Goal: Task Accomplishment & Management: Manage account settings

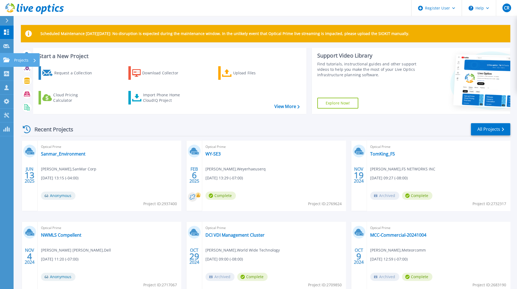
click at [5, 56] on link "Projects Projects" at bounding box center [7, 60] width 14 height 14
click at [85, 19] on div "Scheduled Maintenance on Monday 22nd September: No disruption is expected durin…" at bounding box center [266, 153] width 504 height 307
click at [8, 56] on link "Projects Projects" at bounding box center [7, 60] width 14 height 14
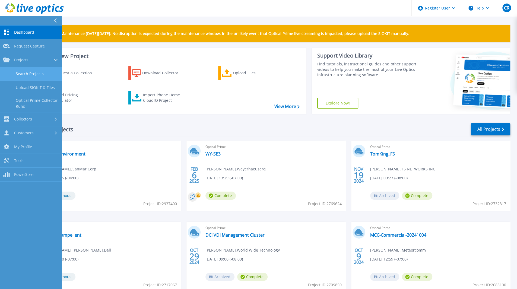
click at [25, 75] on link "Search Projects" at bounding box center [31, 74] width 62 height 14
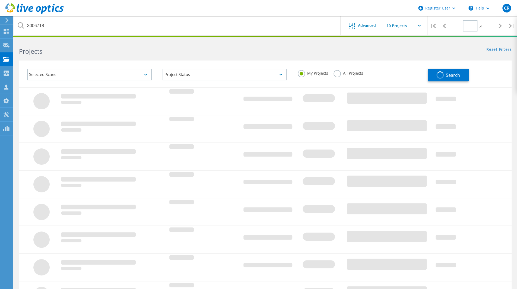
type input "1"
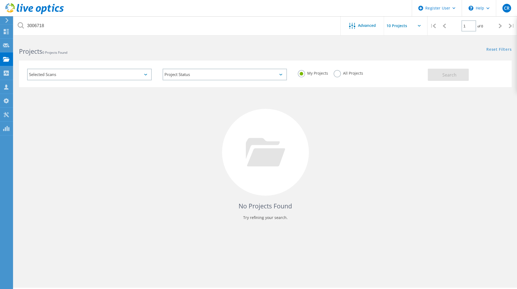
click at [354, 73] on label "All Projects" at bounding box center [349, 72] width 30 height 5
click at [0, 0] on input "All Projects" at bounding box center [0, 0] width 0 height 0
click at [442, 70] on button "Search" at bounding box center [448, 75] width 41 height 12
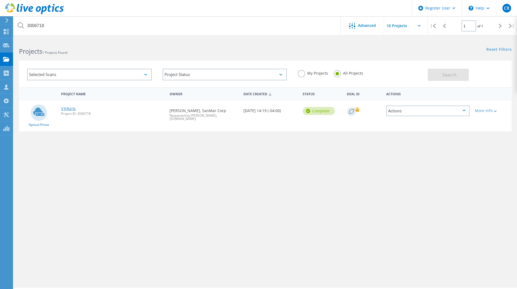
click at [70, 109] on link "VXRails" at bounding box center [68, 109] width 15 height 4
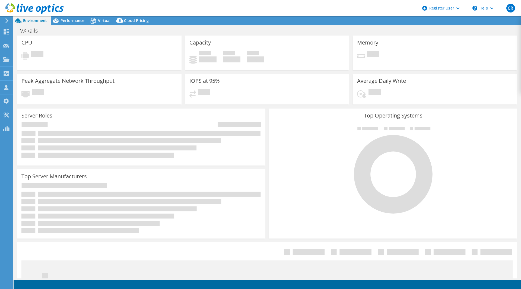
select select "USD"
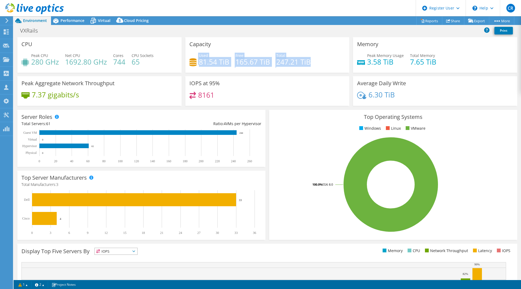
drag, startPoint x: 197, startPoint y: 58, endPoint x: 311, endPoint y: 60, distance: 114.6
click at [311, 60] on div "Used 81.54 TiB Free 165.67 TiB Total 247.21 TiB" at bounding box center [268, 62] width 156 height 18
drag, startPoint x: 311, startPoint y: 60, endPoint x: 199, endPoint y: 53, distance: 112.3
click at [199, 53] on div "Used 81.54 TiB Free 165.67 TiB Total 247.21 TiB" at bounding box center [268, 62] width 156 height 18
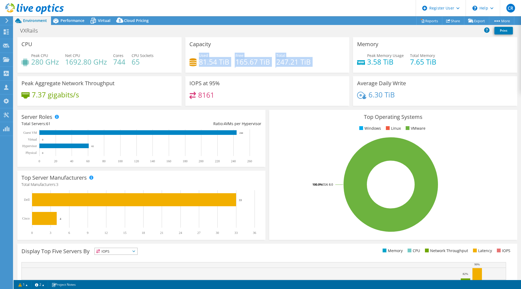
click at [199, 53] on span "Used" at bounding box center [203, 55] width 9 height 5
drag, startPoint x: 196, startPoint y: 54, endPoint x: 309, endPoint y: 61, distance: 113.2
click at [309, 61] on div "Used 81.54 TiB Free 165.67 TiB Total 247.21 TiB" at bounding box center [268, 62] width 156 height 18
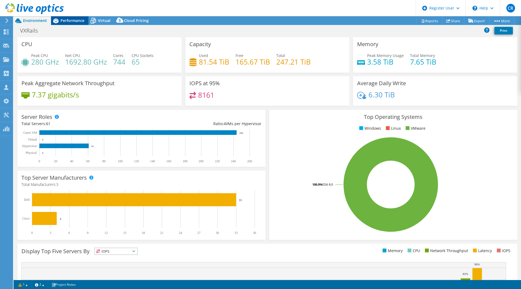
click at [79, 18] on span "Performance" at bounding box center [73, 20] width 24 height 5
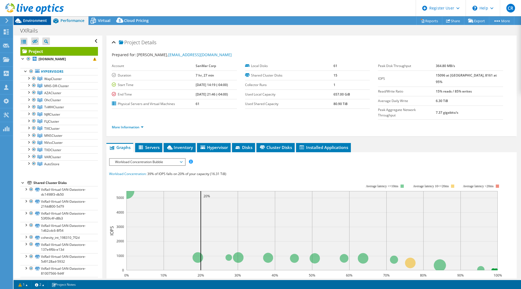
click at [34, 23] on span "Environment" at bounding box center [35, 20] width 24 height 5
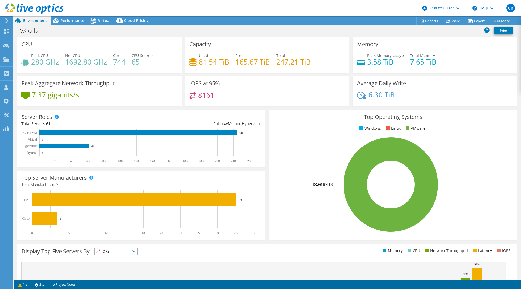
drag, startPoint x: 234, startPoint y: 111, endPoint x: 254, endPoint y: 87, distance: 31.8
click at [254, 87] on div "IOPS at 95% 8161" at bounding box center [267, 91] width 164 height 30
click at [76, 20] on span "Performance" at bounding box center [73, 20] width 24 height 5
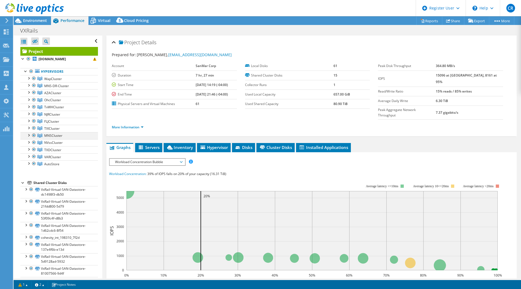
click at [28, 132] on div at bounding box center [28, 134] width 5 height 5
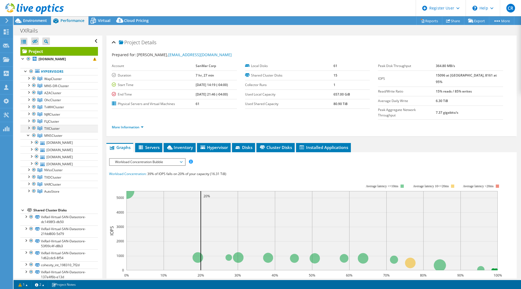
click at [28, 128] on div at bounding box center [28, 127] width 5 height 5
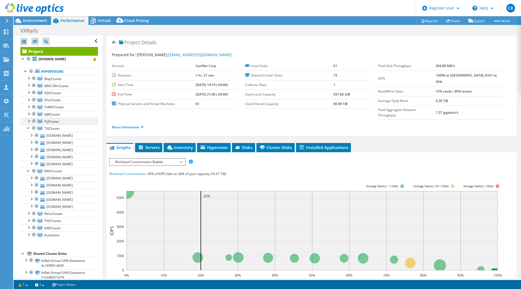
click at [27, 120] on div at bounding box center [28, 120] width 5 height 5
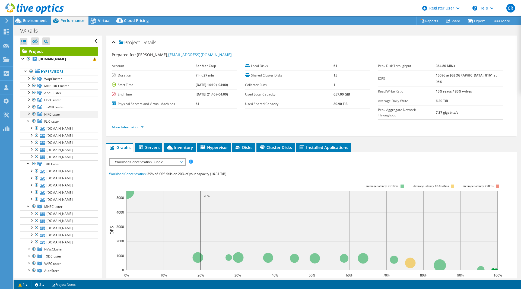
click at [26, 111] on div at bounding box center [28, 113] width 5 height 5
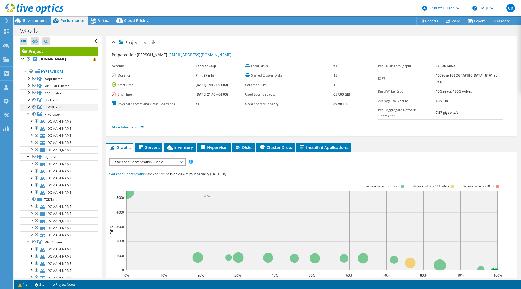
click at [29, 104] on div at bounding box center [28, 106] width 5 height 5
click at [28, 98] on div at bounding box center [28, 99] width 5 height 5
click at [28, 92] on div at bounding box center [28, 91] width 5 height 5
click at [28, 86] on div at bounding box center [28, 84] width 5 height 5
click at [31, 90] on div at bounding box center [31, 91] width 5 height 5
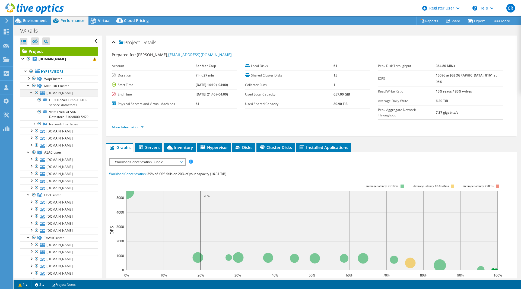
click at [31, 90] on div at bounding box center [31, 91] width 5 height 5
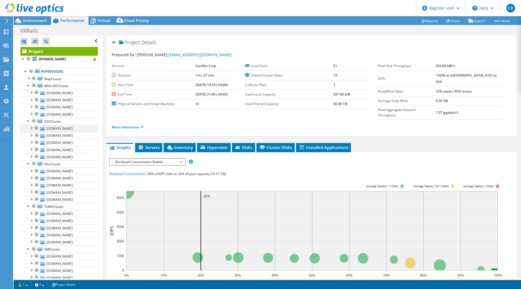
click at [32, 130] on div at bounding box center [31, 127] width 5 height 5
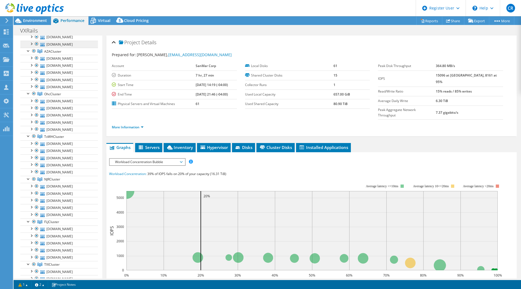
scroll to position [70, 0]
click at [156, 145] on span "Servers" at bounding box center [149, 147] width 22 height 5
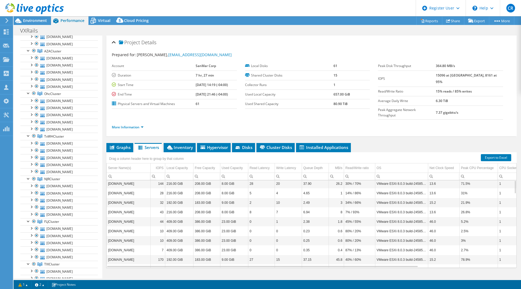
scroll to position [0, 0]
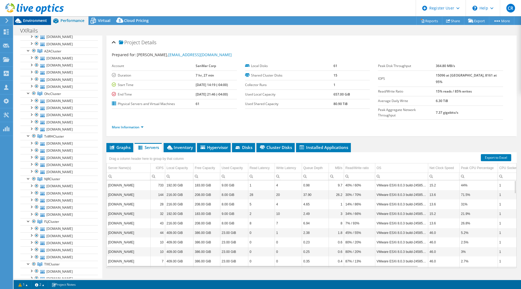
click at [33, 20] on span "Environment" at bounding box center [35, 20] width 24 height 5
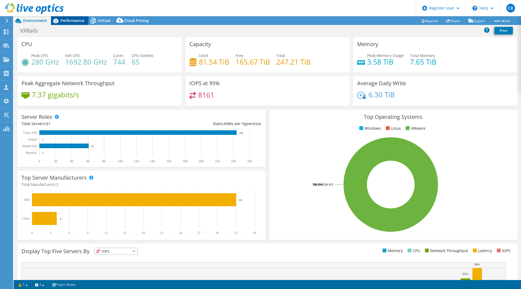
click at [59, 19] on icon at bounding box center [56, 21] width 10 height 10
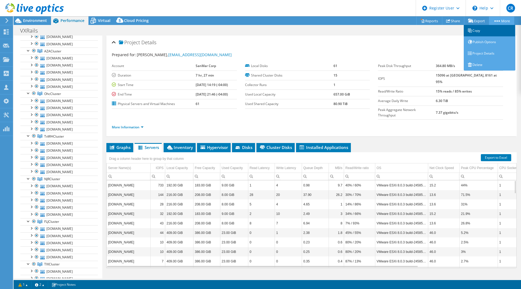
click at [483, 29] on link "Copy" at bounding box center [490, 30] width 52 height 11
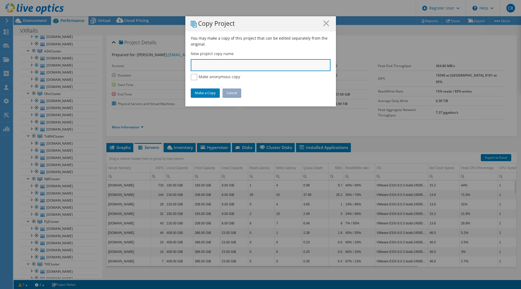
click at [259, 65] on input "text" at bounding box center [261, 65] width 140 height 12
type input "Sanmar VxRail Refresh Single Cluster"
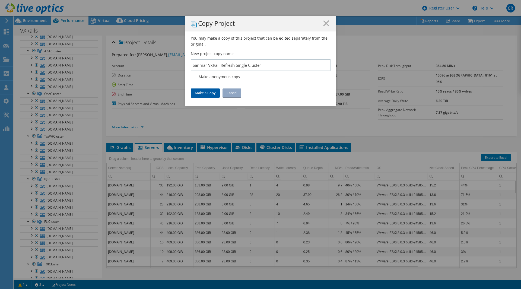
click at [205, 90] on link "Make a Copy" at bounding box center [205, 93] width 29 height 9
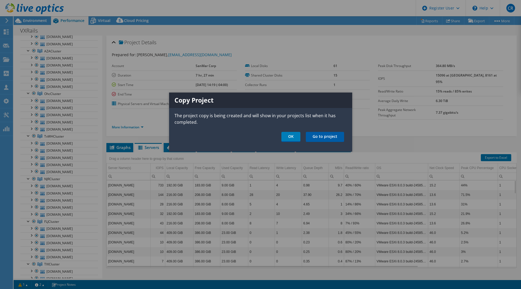
click at [319, 134] on link "Go to project" at bounding box center [325, 137] width 38 height 10
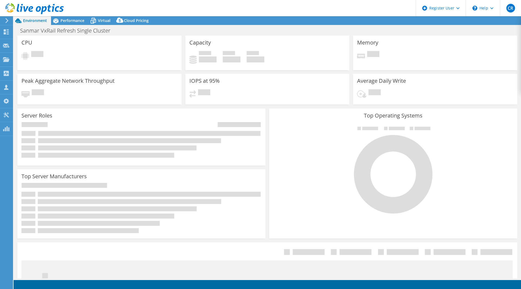
select select "USD"
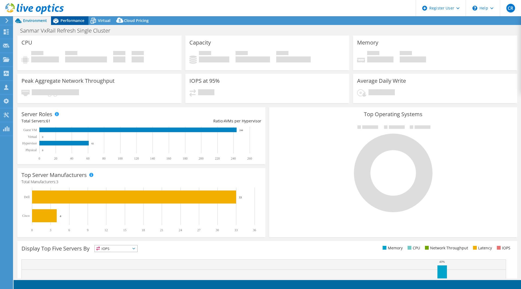
click at [65, 23] on span "Performance" at bounding box center [73, 20] width 24 height 5
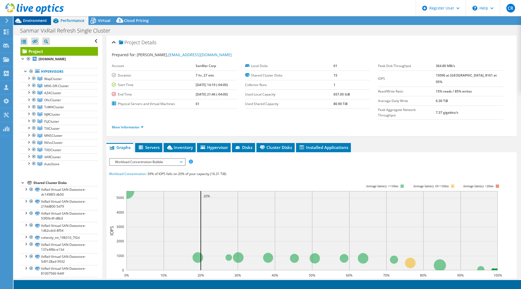
click at [39, 22] on span "Environment" at bounding box center [35, 20] width 24 height 5
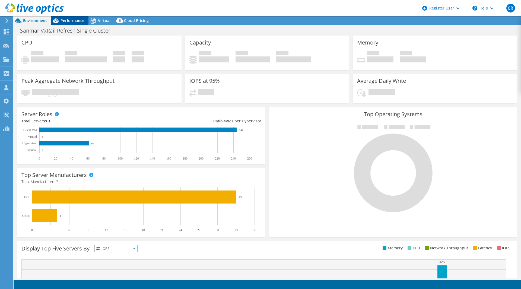
click at [60, 20] on icon at bounding box center [56, 21] width 10 height 10
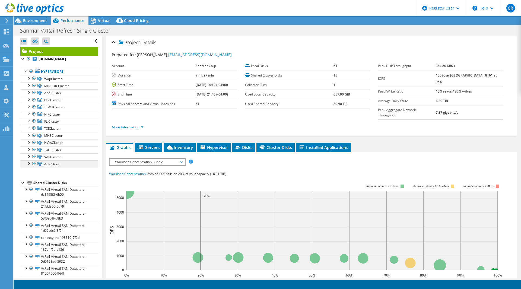
click at [29, 162] on div at bounding box center [28, 162] width 5 height 5
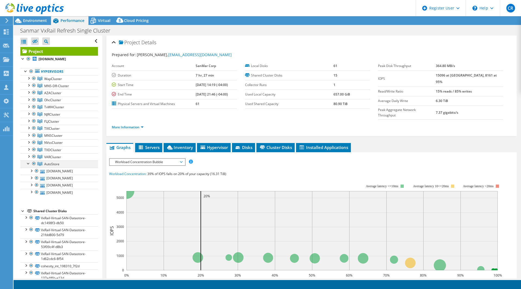
click at [29, 162] on div at bounding box center [28, 162] width 5 height 5
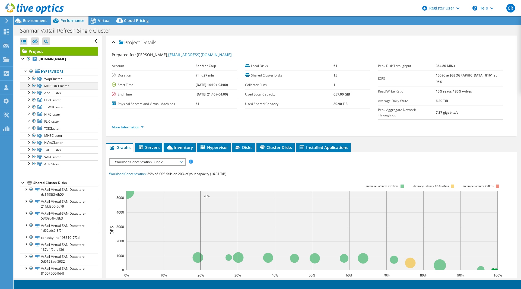
click at [33, 83] on div at bounding box center [33, 85] width 5 height 7
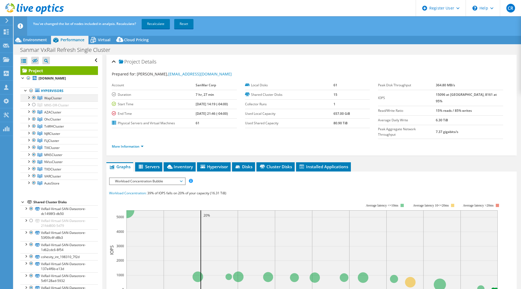
click at [35, 97] on div at bounding box center [33, 98] width 5 height 7
click at [35, 118] on div at bounding box center [33, 119] width 5 height 7
click at [35, 124] on div at bounding box center [33, 126] width 5 height 7
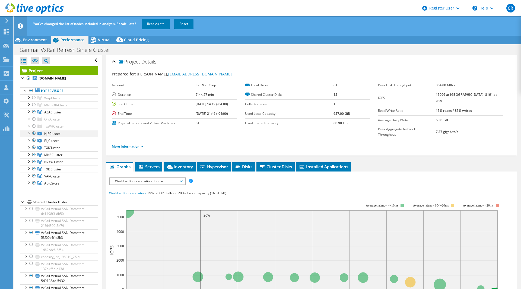
click at [35, 131] on div at bounding box center [33, 133] width 5 height 7
click at [35, 140] on div at bounding box center [33, 140] width 5 height 7
click at [35, 146] on div at bounding box center [33, 147] width 5 height 7
click at [34, 155] on div at bounding box center [33, 155] width 5 height 7
click at [34, 159] on div at bounding box center [33, 162] width 5 height 7
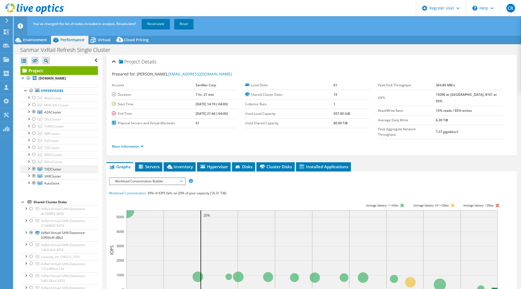
click at [34, 166] on div at bounding box center [33, 169] width 5 height 7
click at [35, 176] on div at bounding box center [33, 176] width 5 height 7
click at [34, 181] on div at bounding box center [33, 183] width 5 height 7
click at [28, 111] on div at bounding box center [28, 111] width 5 height 5
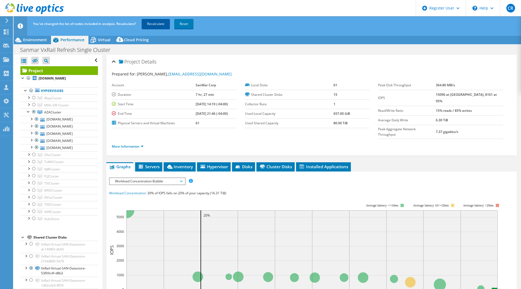
click at [159, 24] on link "Recalculate" at bounding box center [156, 24] width 28 height 10
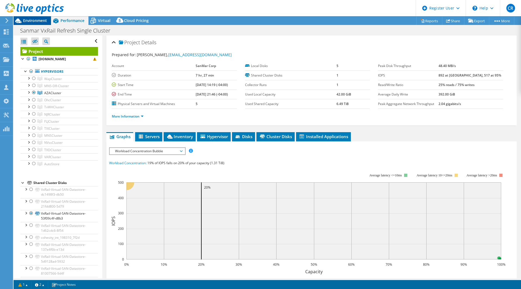
click at [40, 20] on span "Environment" at bounding box center [35, 20] width 24 height 5
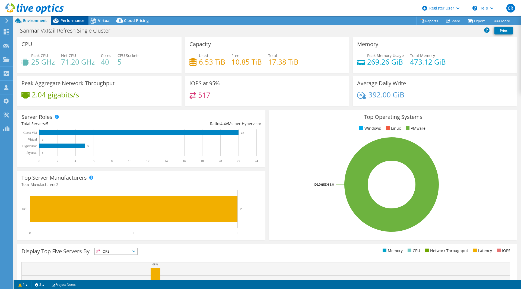
click at [78, 20] on span "Performance" at bounding box center [73, 20] width 24 height 5
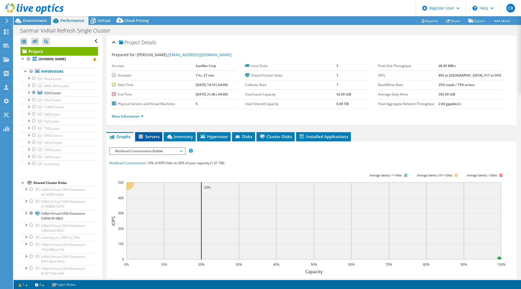
click at [155, 139] on li "Servers" at bounding box center [148, 136] width 27 height 9
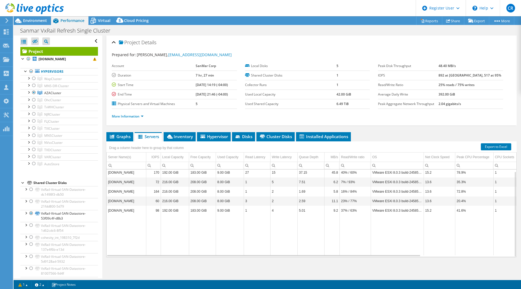
scroll to position [2, 0]
click at [185, 137] on span "Inventory" at bounding box center [179, 136] width 27 height 5
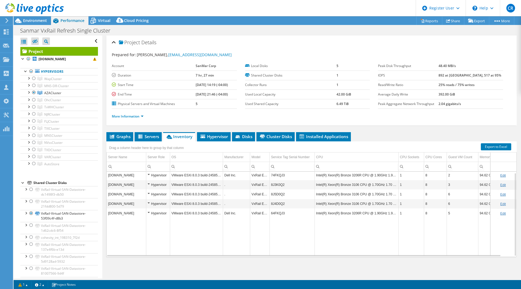
scroll to position [1, 0]
click at [33, 91] on div at bounding box center [33, 92] width 5 height 7
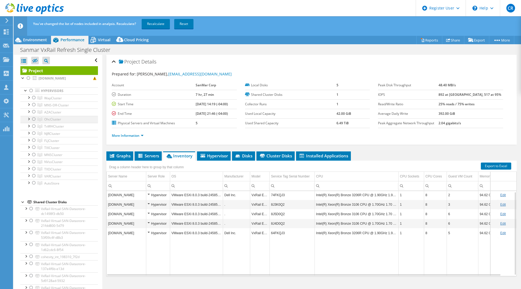
click at [33, 119] on div at bounding box center [33, 119] width 5 height 7
click at [150, 25] on link "Recalculate" at bounding box center [156, 24] width 28 height 10
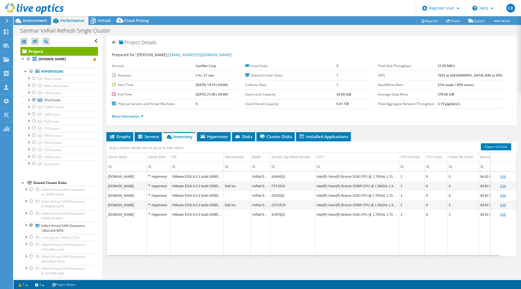
scroll to position [2, 0]
click at [34, 99] on div at bounding box center [33, 100] width 5 height 7
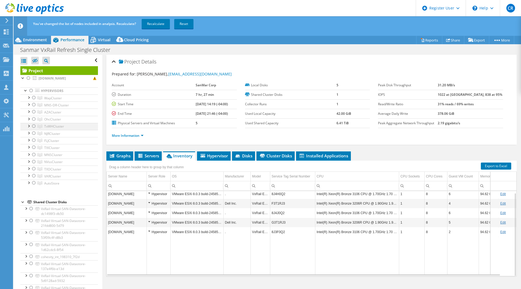
click at [34, 127] on div at bounding box center [33, 126] width 5 height 7
click at [158, 23] on link "Recalculate" at bounding box center [156, 24] width 28 height 10
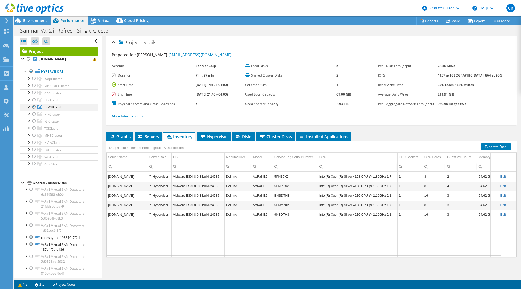
click at [34, 105] on div at bounding box center [33, 107] width 5 height 7
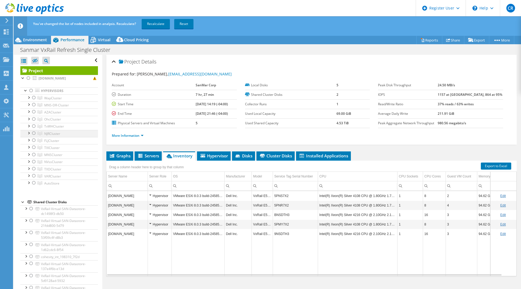
click at [34, 134] on div at bounding box center [33, 133] width 5 height 7
click at [157, 27] on link "Recalculate" at bounding box center [156, 24] width 28 height 10
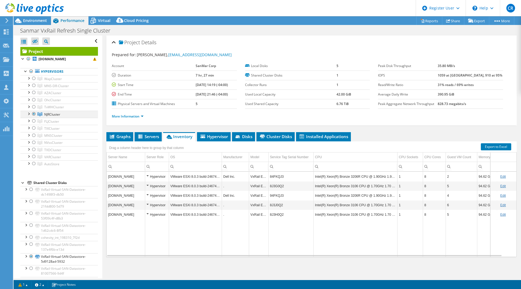
click at [36, 112] on div at bounding box center [33, 114] width 5 height 7
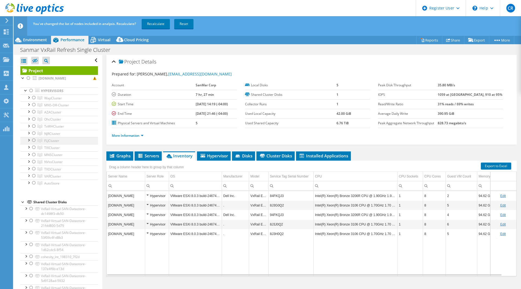
click at [35, 140] on div at bounding box center [33, 140] width 5 height 7
click at [150, 25] on link "Recalculate" at bounding box center [156, 24] width 28 height 10
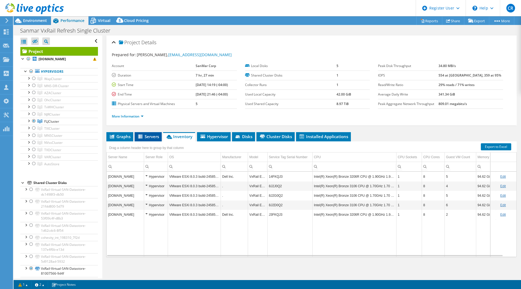
click at [147, 135] on span "Servers" at bounding box center [148, 136] width 22 height 5
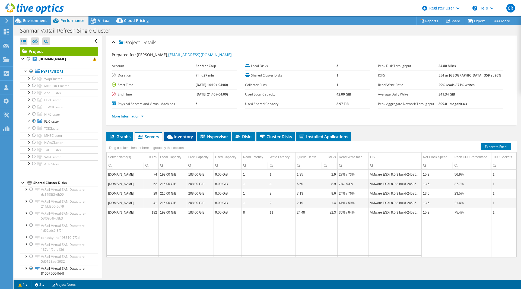
click at [184, 134] on span "Inventory" at bounding box center [179, 136] width 27 height 5
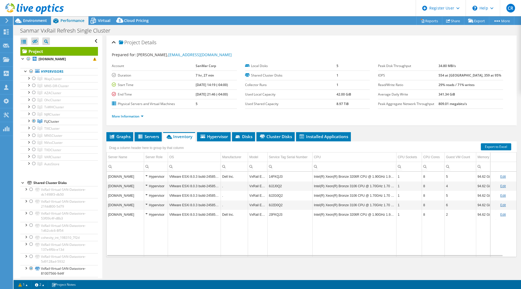
click at [162, 129] on div "Project Details Prepared for: [PERSON_NAME], [EMAIL_ADDRESS][DOMAIN_NAME] Accou…" at bounding box center [311, 157] width 419 height 243
click at [341, 120] on div "More Information" at bounding box center [312, 116] width 400 height 15
click at [34, 120] on div at bounding box center [33, 121] width 5 height 7
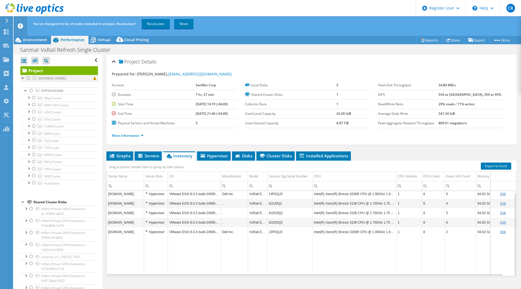
click at [28, 76] on div at bounding box center [28, 78] width 5 height 7
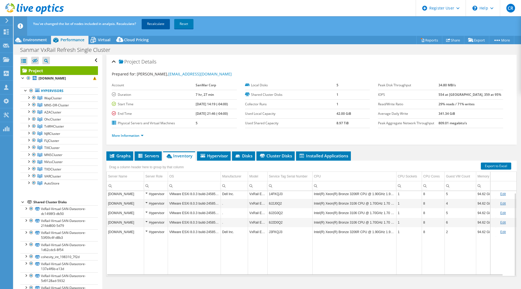
click at [153, 19] on link "Recalculate" at bounding box center [156, 24] width 28 height 10
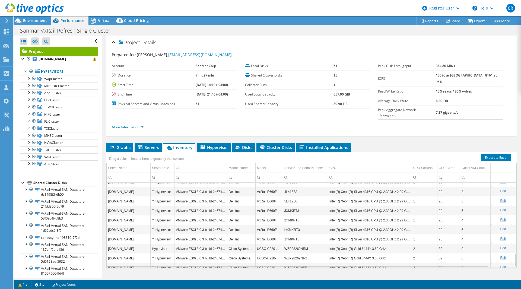
scroll to position [481, 0]
click at [30, 70] on div at bounding box center [31, 71] width 5 height 7
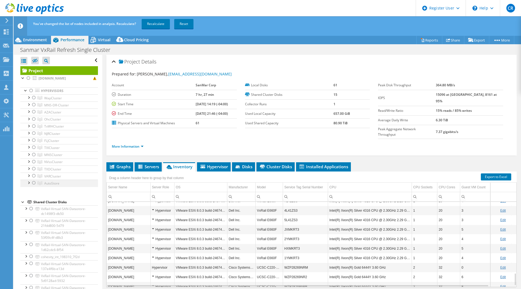
click at [30, 181] on div at bounding box center [28, 182] width 5 height 5
click at [34, 181] on div at bounding box center [33, 183] width 5 height 7
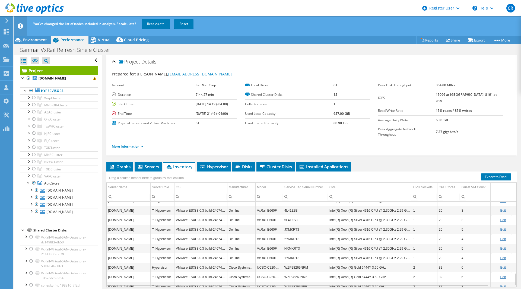
click at [153, 29] on div "You've changed the list of nodes included in analysis. Recalculate? Recalculate…" at bounding box center [278, 23] width 492 height 15
click at [155, 27] on link "Recalculate" at bounding box center [156, 24] width 28 height 10
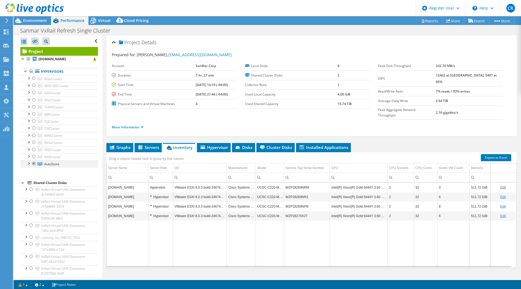
click at [33, 163] on div at bounding box center [33, 163] width 5 height 7
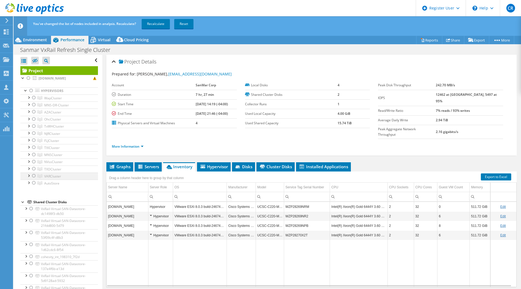
click at [34, 175] on div at bounding box center [33, 176] width 5 height 7
click at [153, 26] on link "Recalculate" at bounding box center [156, 24] width 28 height 10
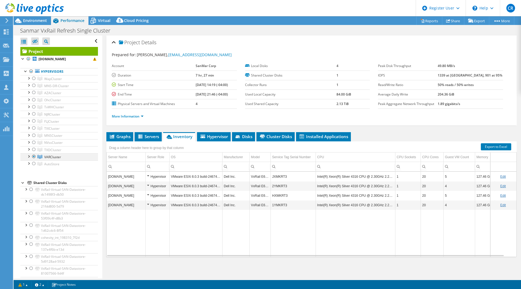
click at [35, 157] on div at bounding box center [33, 156] width 5 height 7
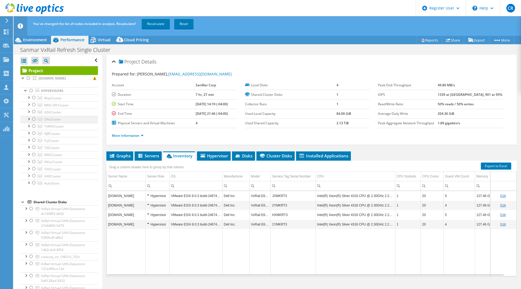
click at [34, 119] on div at bounding box center [33, 119] width 5 height 7
click at [154, 27] on link "Recalculate" at bounding box center [156, 24] width 28 height 10
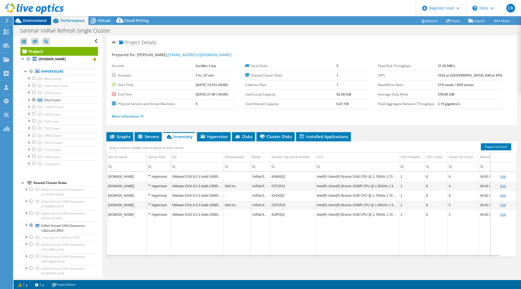
click at [32, 23] on div "Environment" at bounding box center [32, 20] width 37 height 9
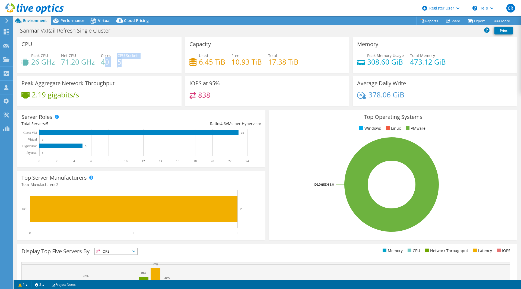
drag, startPoint x: 121, startPoint y: 63, endPoint x: 102, endPoint y: 58, distance: 20.2
click at [102, 58] on div "Peak CPU 26 GHz Net CPU 71.20 GHz Cores 40 CPU Sockets 5" at bounding box center [99, 62] width 156 height 18
click at [133, 57] on span "CPU Sockets" at bounding box center [129, 55] width 22 height 5
